Goal: Information Seeking & Learning: Learn about a topic

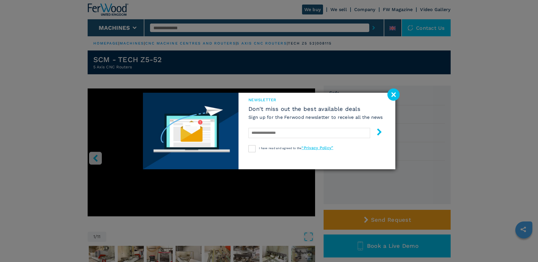
click at [396, 96] on image at bounding box center [393, 94] width 12 height 12
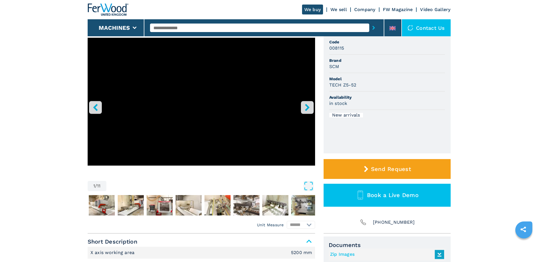
scroll to position [57, 0]
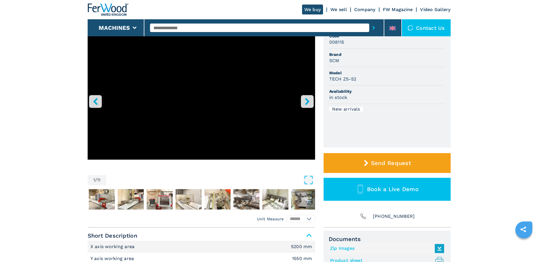
click at [307, 99] on icon "right-button" at bounding box center [307, 101] width 5 height 7
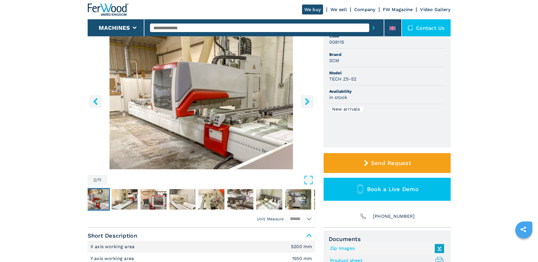
click at [307, 99] on icon "right-button" at bounding box center [307, 101] width 5 height 7
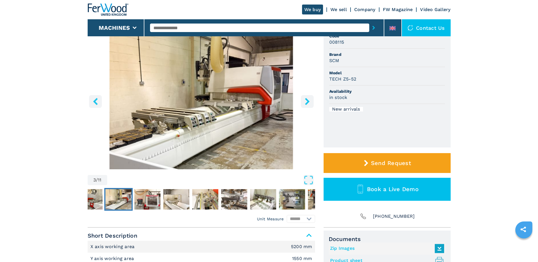
click at [307, 99] on icon "right-button" at bounding box center [307, 101] width 5 height 7
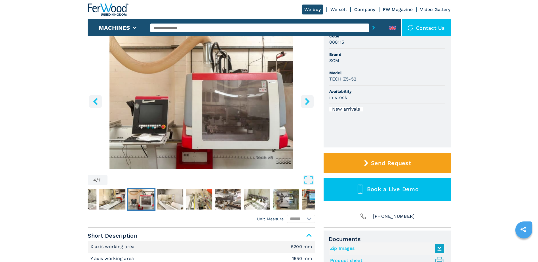
click at [307, 99] on icon "right-button" at bounding box center [307, 101] width 5 height 7
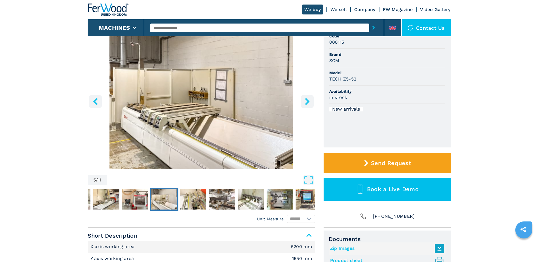
click at [307, 99] on icon "right-button" at bounding box center [307, 101] width 5 height 7
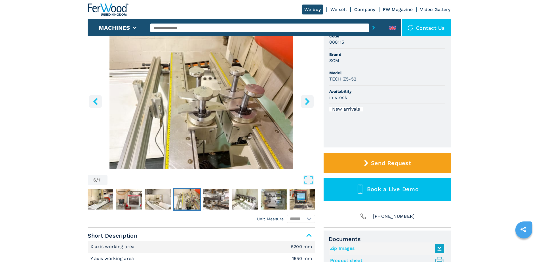
click at [307, 99] on icon "right-button" at bounding box center [307, 101] width 5 height 7
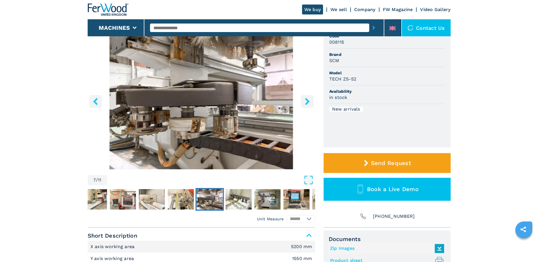
click at [307, 99] on icon "right-button" at bounding box center [307, 101] width 5 height 7
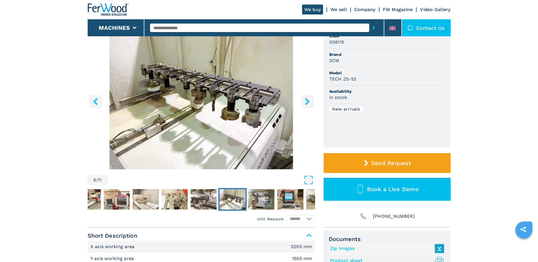
click at [307, 99] on icon "right-button" at bounding box center [307, 101] width 5 height 7
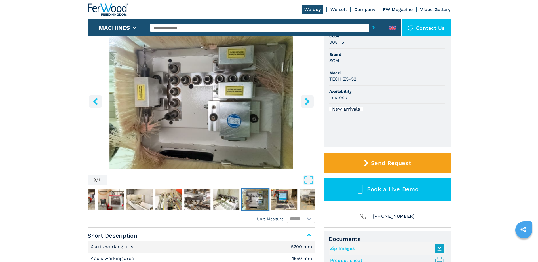
click at [307, 99] on icon "right-button" at bounding box center [307, 101] width 5 height 7
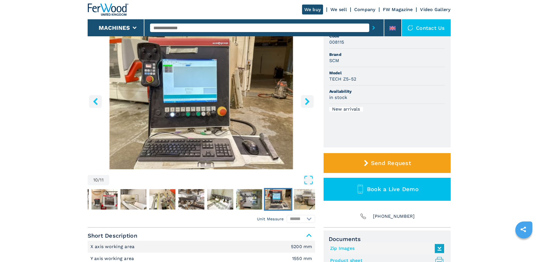
click at [307, 99] on icon "right-button" at bounding box center [307, 101] width 5 height 7
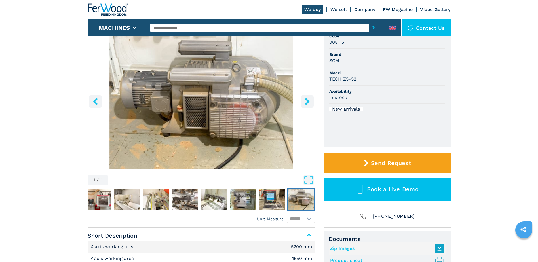
click at [307, 100] on icon "right-button" at bounding box center [307, 101] width 5 height 7
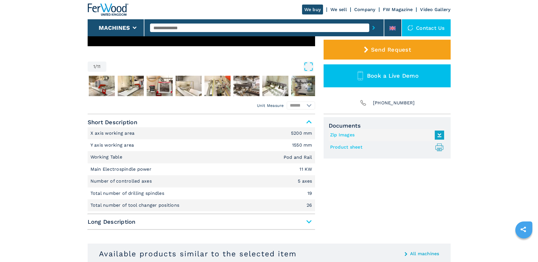
scroll to position [198, 0]
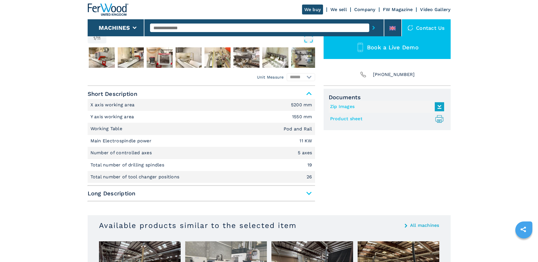
click at [311, 196] on span "Long Description" at bounding box center [201, 193] width 227 height 10
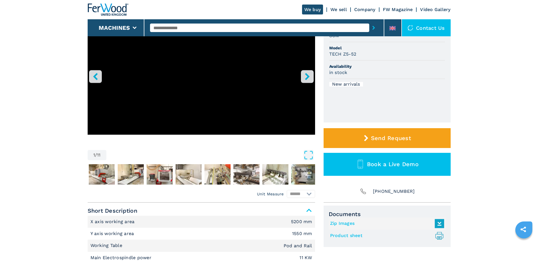
scroll to position [85, 0]
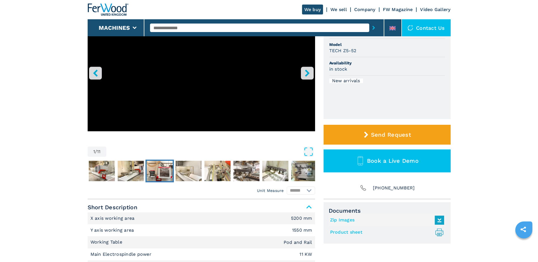
click at [158, 175] on img "Go to Slide 4" at bounding box center [160, 171] width 26 height 20
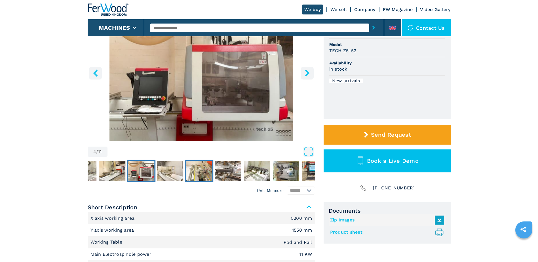
click at [196, 170] on img "Go to Slide 6" at bounding box center [199, 171] width 26 height 20
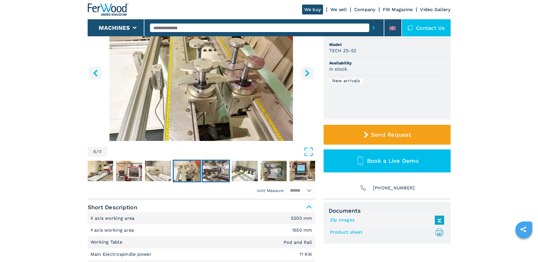
click at [217, 177] on img "Go to Slide 7" at bounding box center [216, 171] width 26 height 20
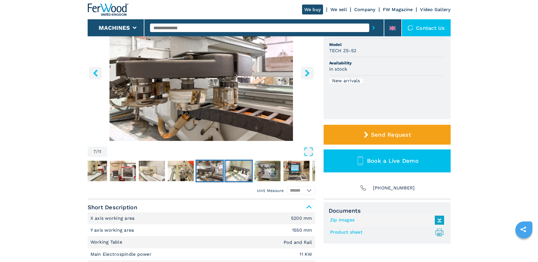
click at [233, 175] on img "Go to Slide 8" at bounding box center [238, 171] width 26 height 20
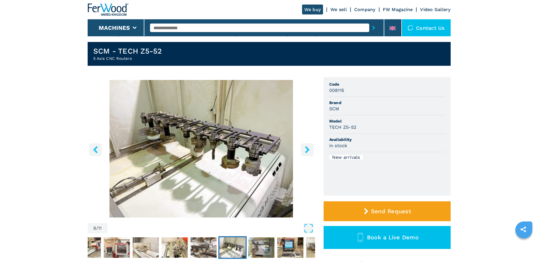
scroll to position [0, 0]
